Goal: Task Accomplishment & Management: Manage account settings

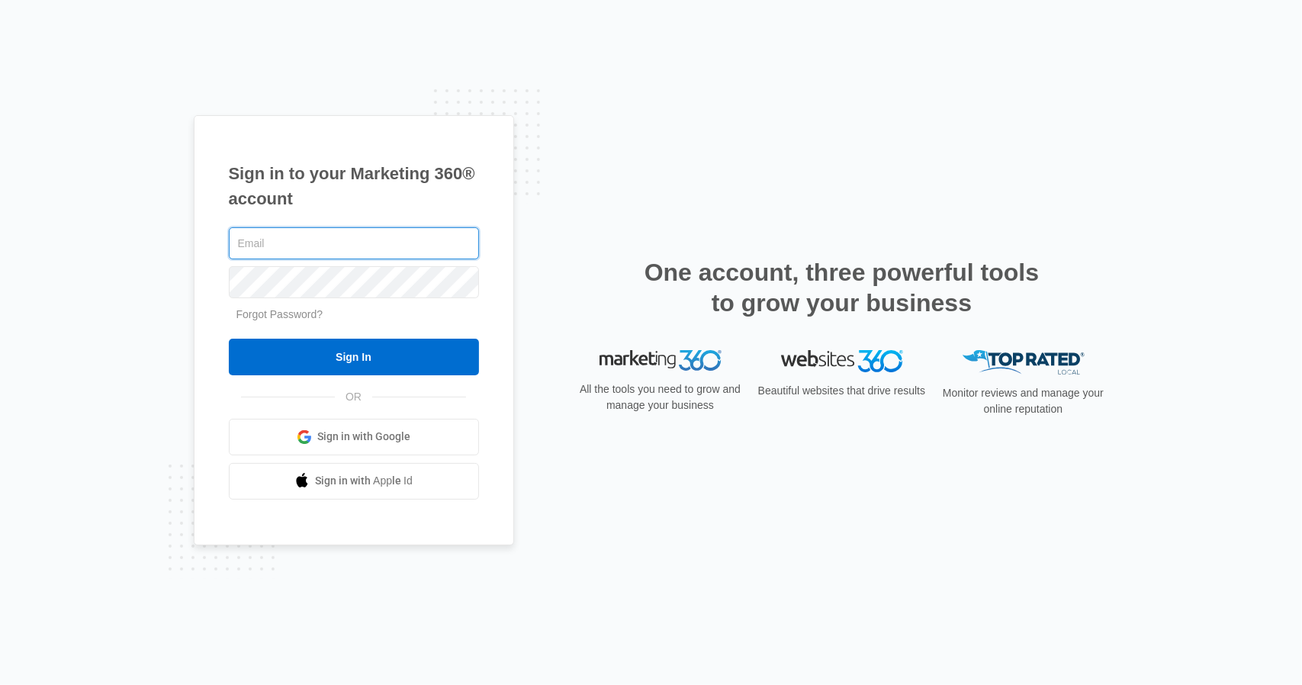
type input "[EMAIL_ADDRESS][DOMAIN_NAME]"
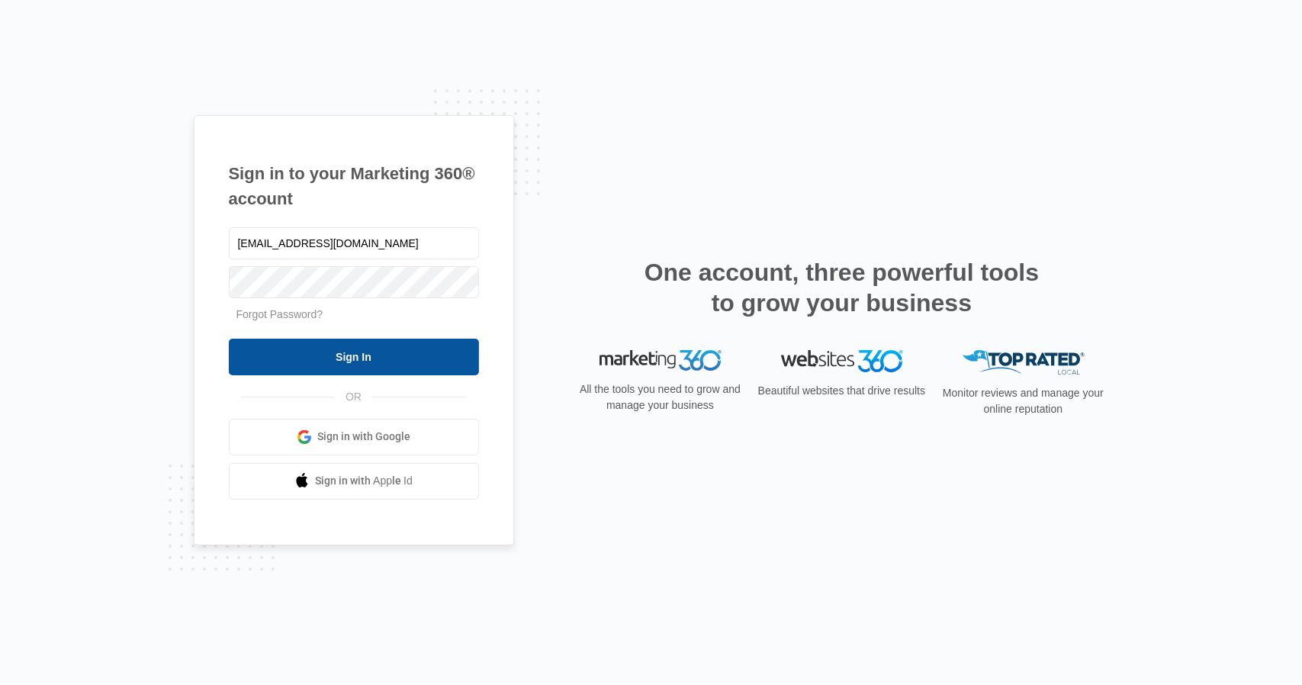
click at [342, 349] on input "Sign In" at bounding box center [354, 357] width 250 height 37
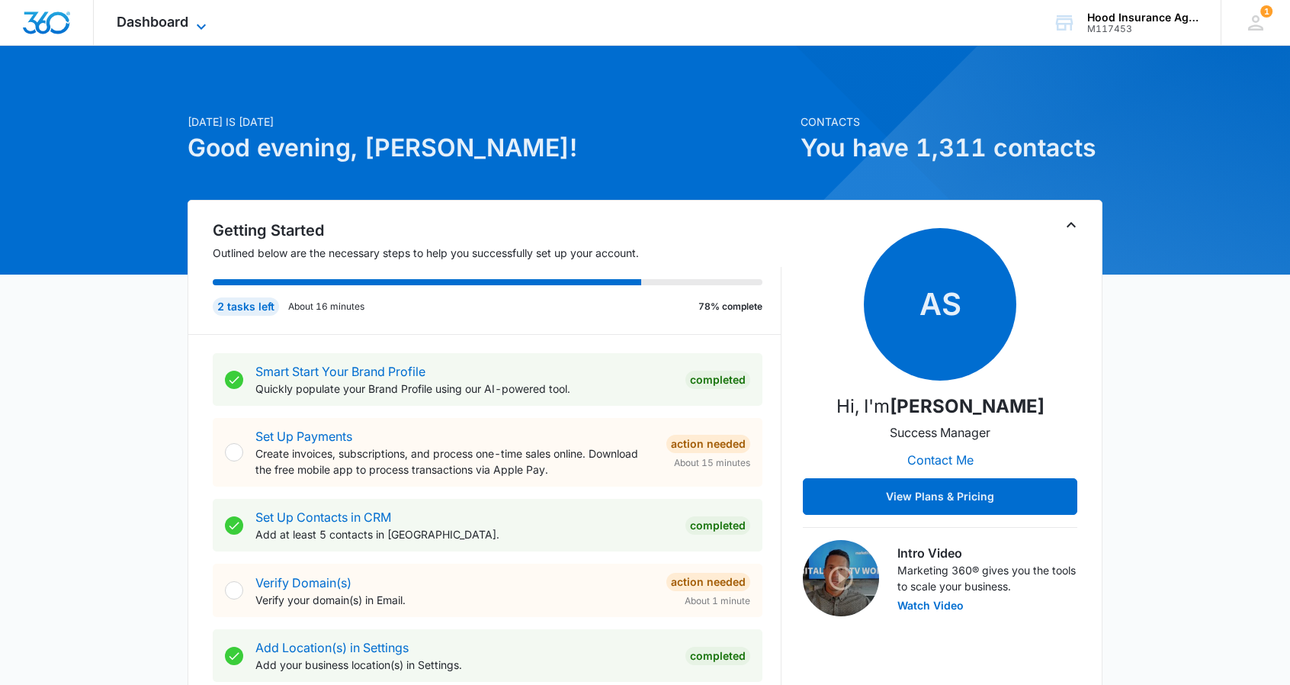
click at [206, 24] on icon at bounding box center [201, 27] width 18 height 18
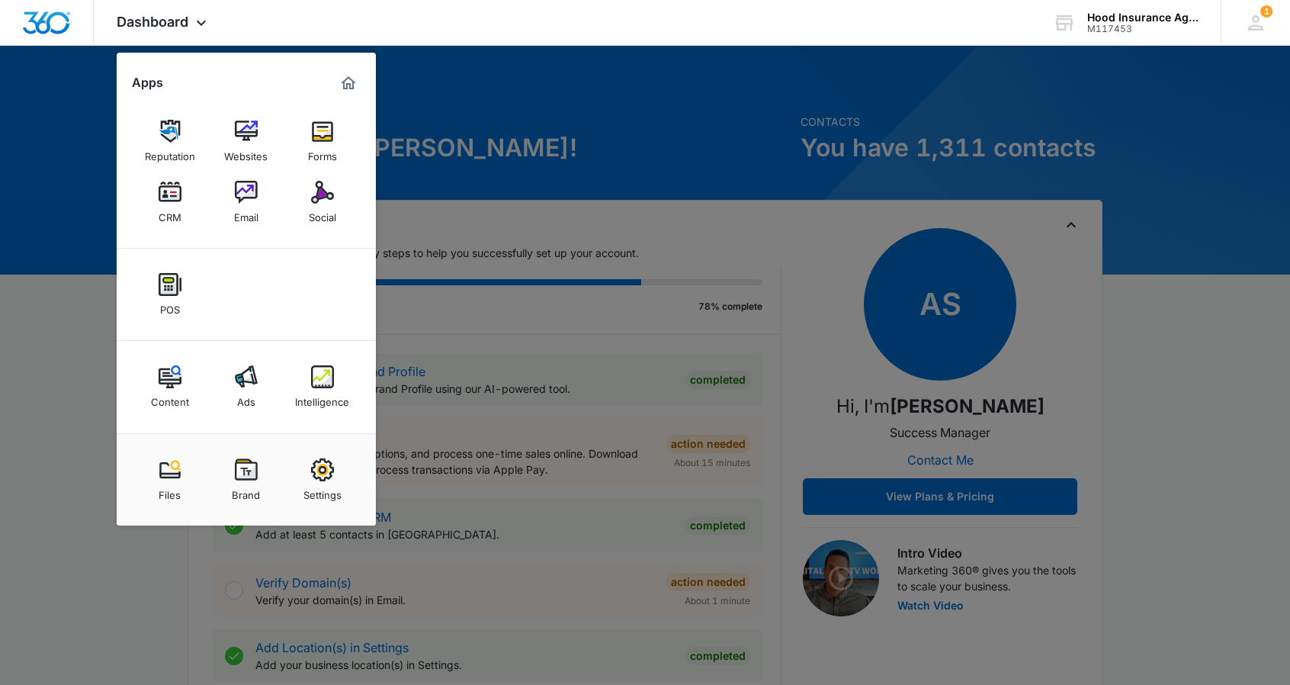
click at [169, 146] on div "Reputation" at bounding box center [170, 153] width 50 height 20
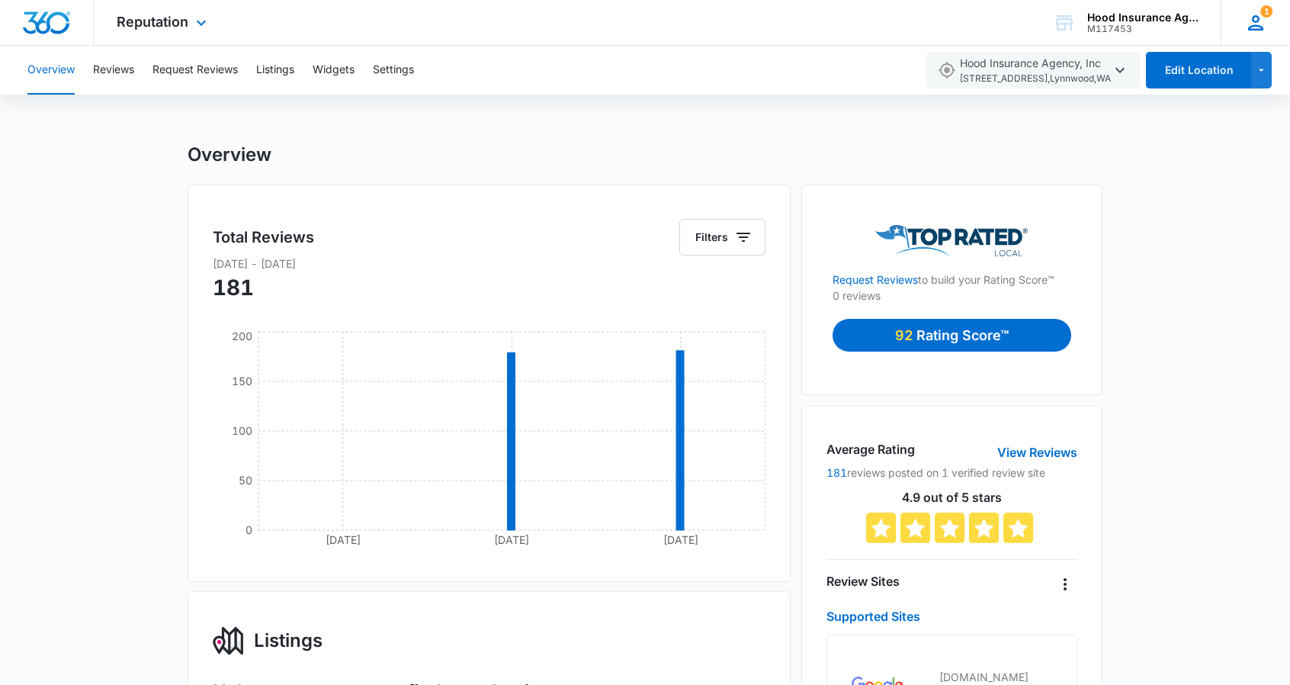
click at [1255, 24] on icon at bounding box center [1256, 22] width 23 height 23
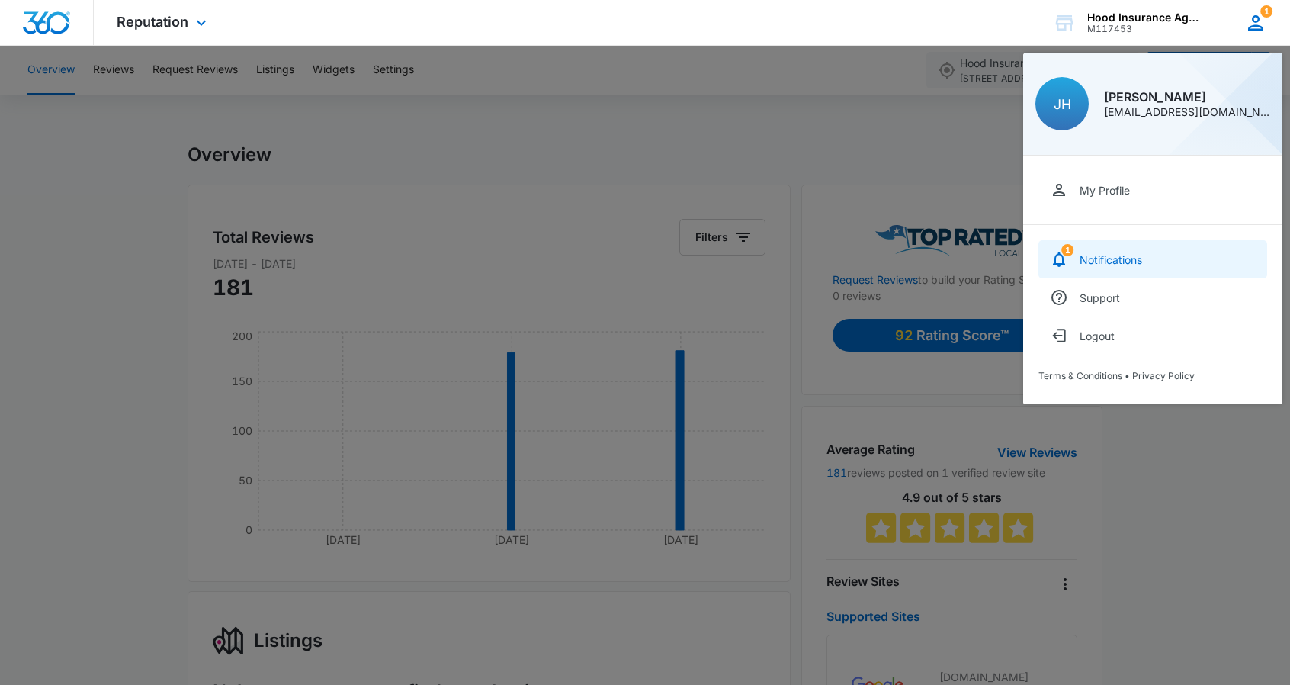
click at [1105, 251] on link "1 Notifications" at bounding box center [1153, 259] width 229 height 38
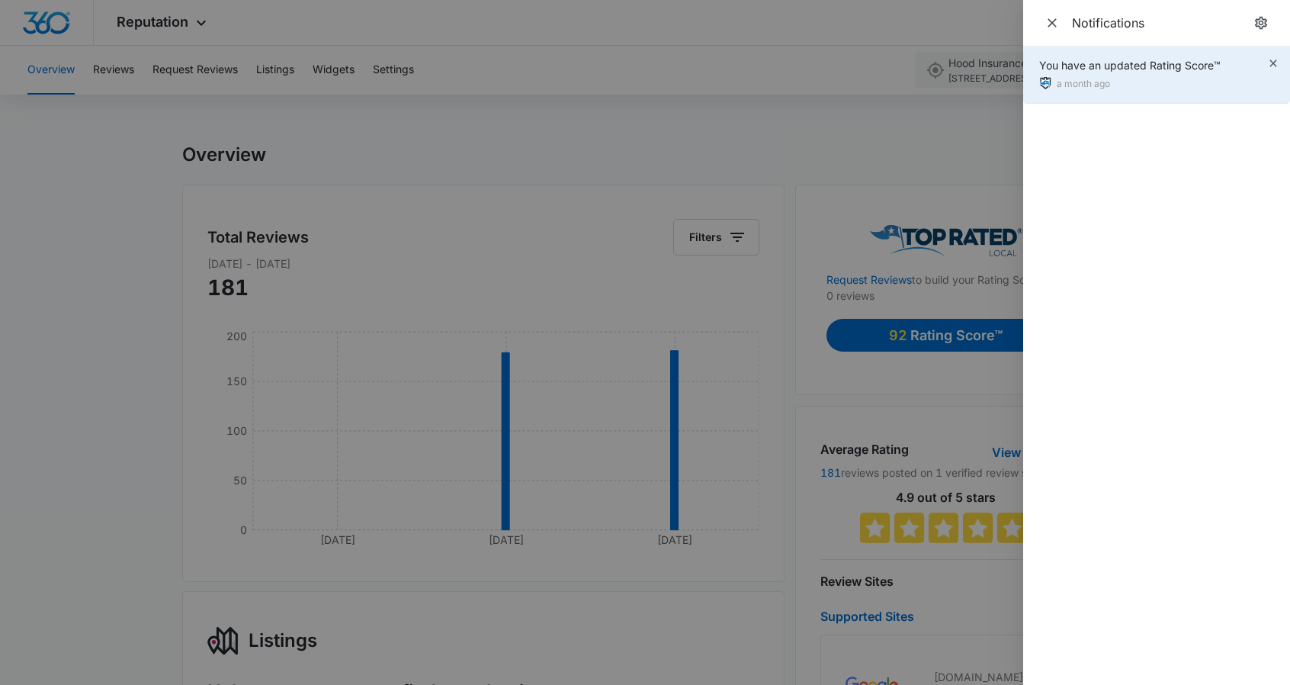
click at [1087, 62] on div "You have an updated Rating Score™" at bounding box center [1130, 65] width 182 height 16
click at [1047, 84] on img at bounding box center [1045, 83] width 12 height 12
click at [1132, 87] on div "a month ago" at bounding box center [1130, 84] width 182 height 16
click at [1138, 65] on div "You have an updated Rating Score™" at bounding box center [1130, 65] width 182 height 16
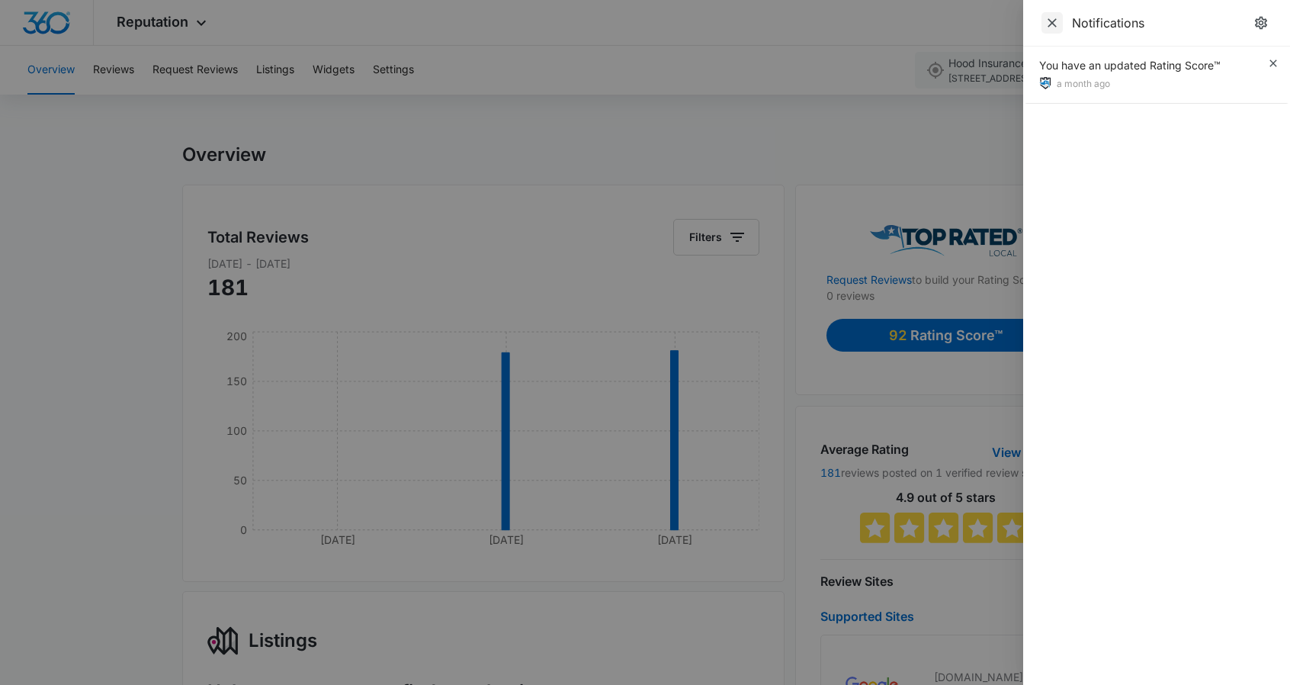
click at [1059, 14] on span "Close" at bounding box center [1052, 22] width 21 height 21
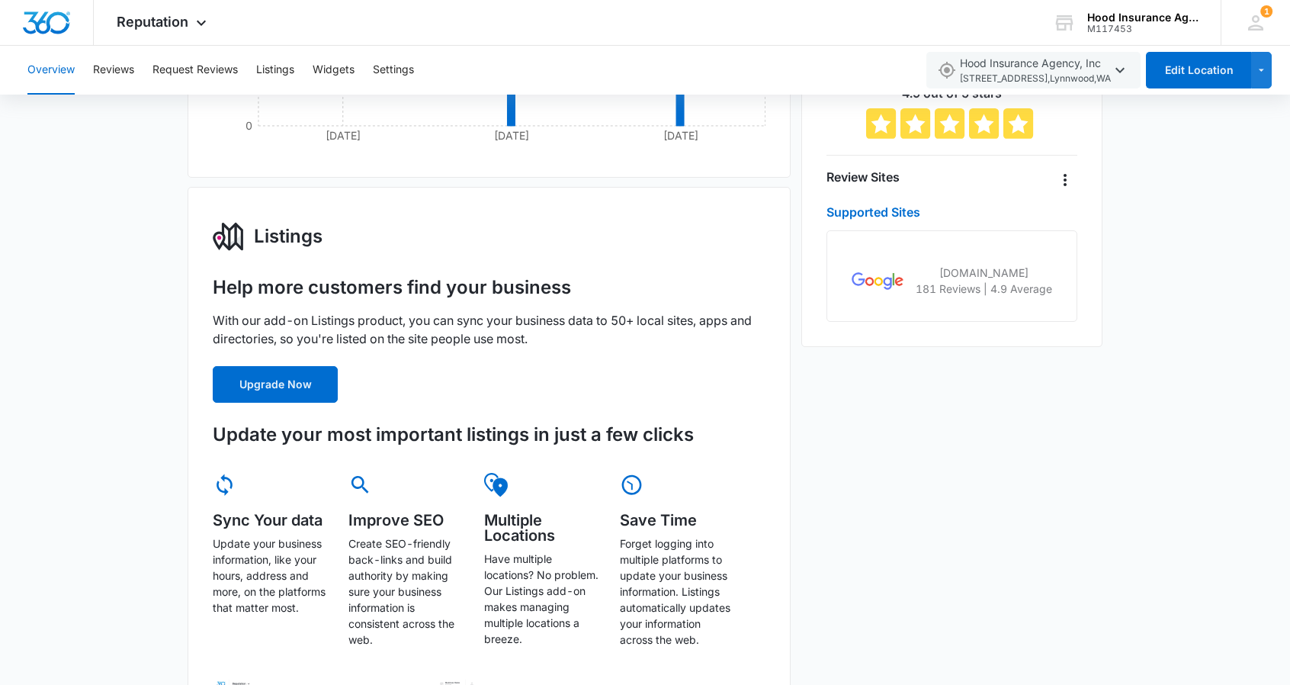
scroll to position [458, 0]
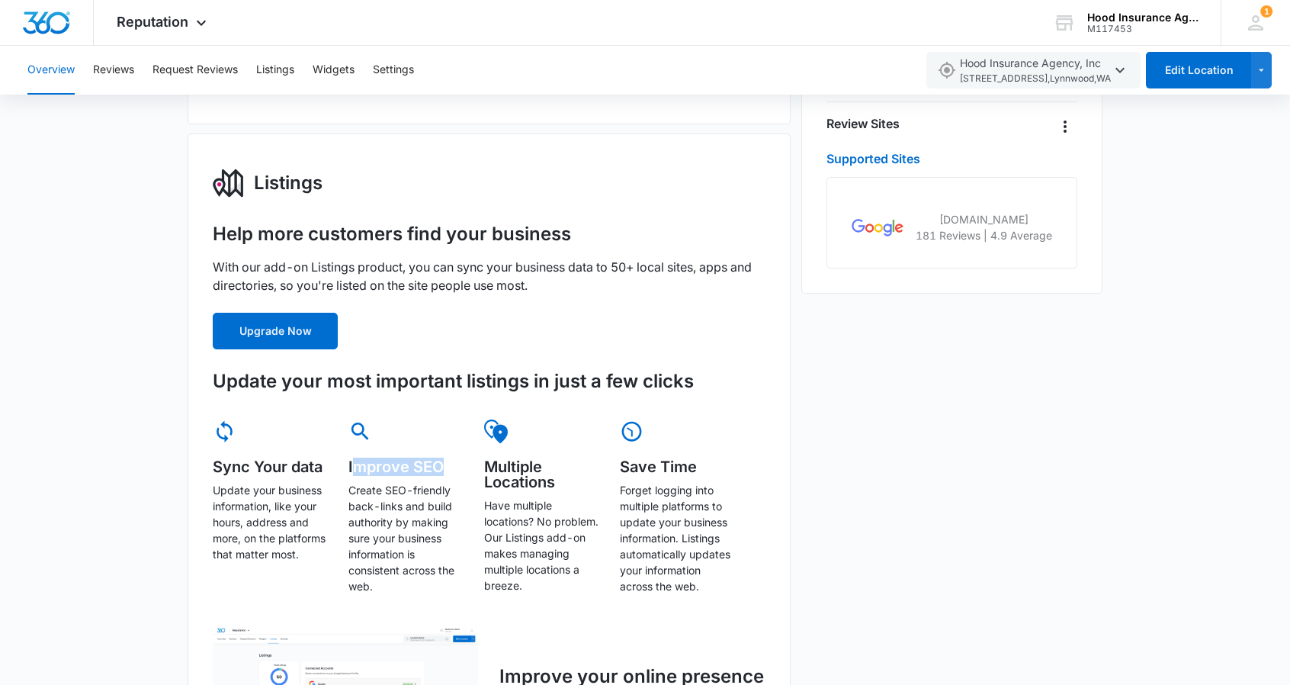
drag, startPoint x: 351, startPoint y: 474, endPoint x: 451, endPoint y: 471, distance: 100.7
click at [451, 471] on h5 "Improve SEO" at bounding box center [406, 466] width 114 height 15
drag, startPoint x: 410, startPoint y: 541, endPoint x: 431, endPoint y: 550, distance: 23.2
click at [410, 541] on p "Create SEO-friendly back-links and build authority by making sure your business…" at bounding box center [406, 538] width 114 height 112
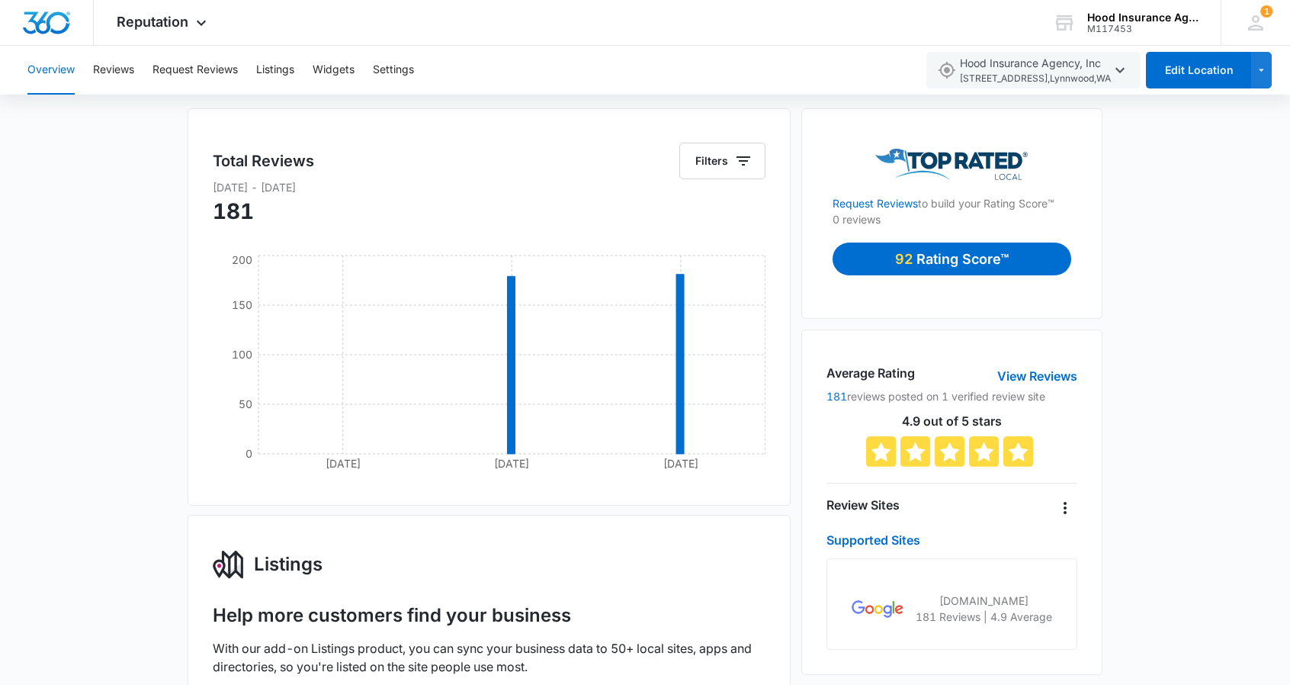
scroll to position [0, 0]
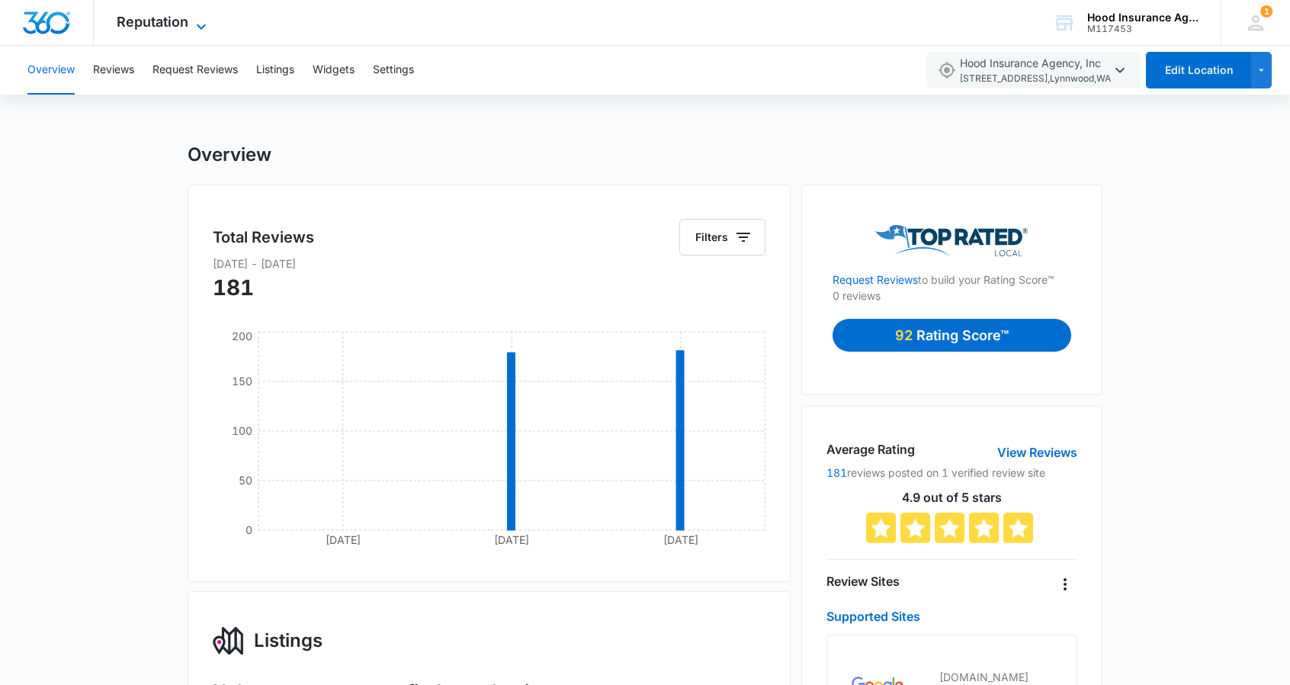
click at [194, 19] on icon at bounding box center [201, 27] width 18 height 18
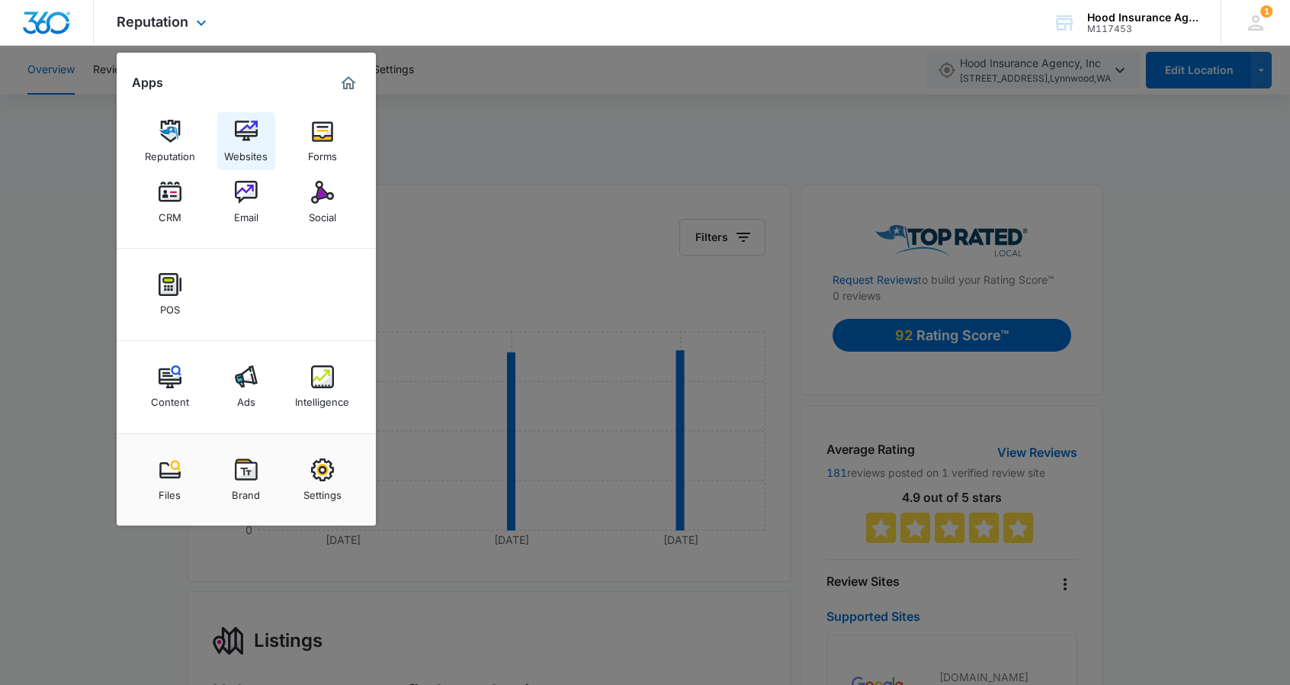
click at [243, 135] on img at bounding box center [246, 131] width 23 height 23
